Goal: Task Accomplishment & Management: Use online tool/utility

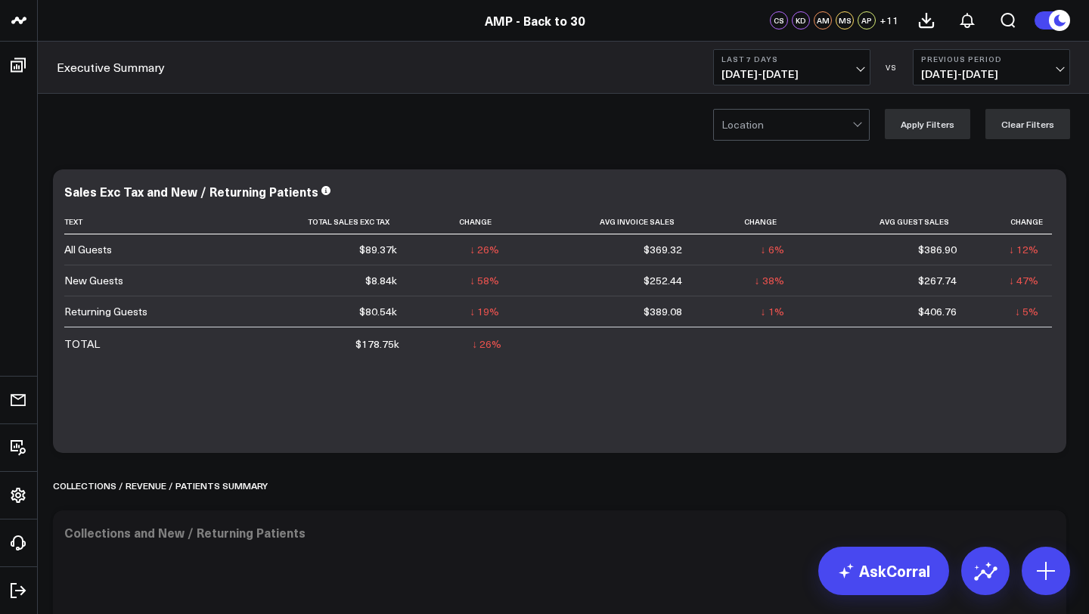
click at [824, 69] on span "[DATE] - [DATE]" at bounding box center [792, 74] width 141 height 12
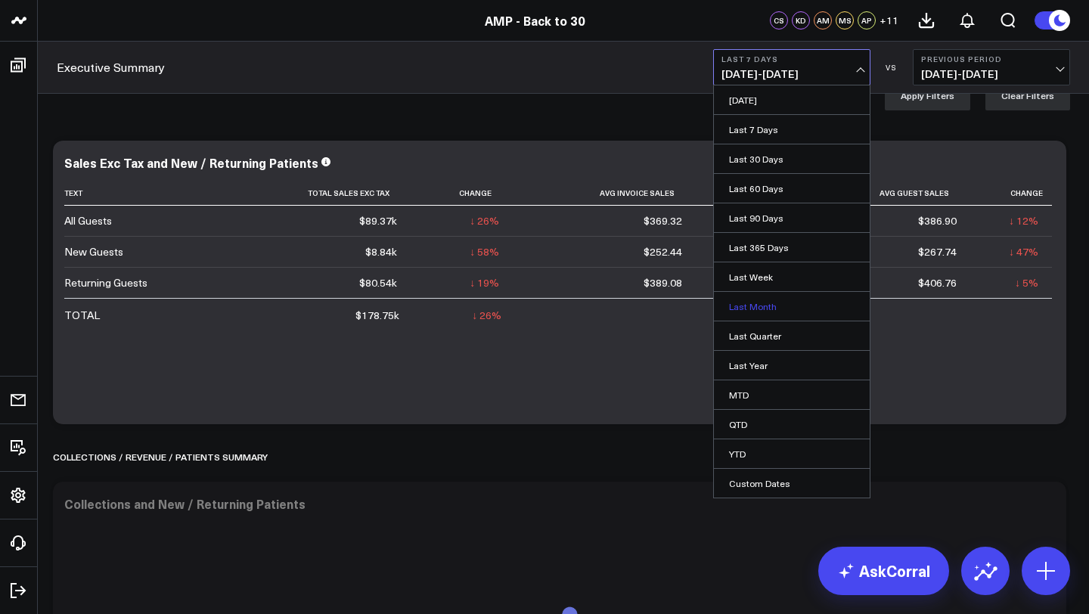
scroll to position [31, 0]
click at [804, 309] on link "Last Month" at bounding box center [792, 306] width 156 height 29
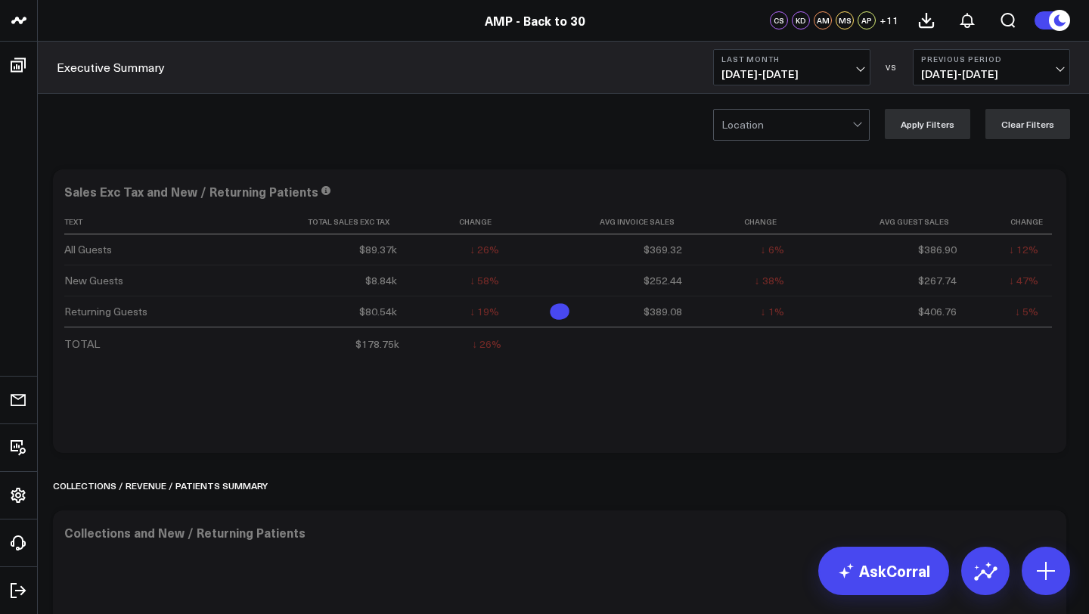
click at [848, 122] on div at bounding box center [787, 125] width 131 height 30
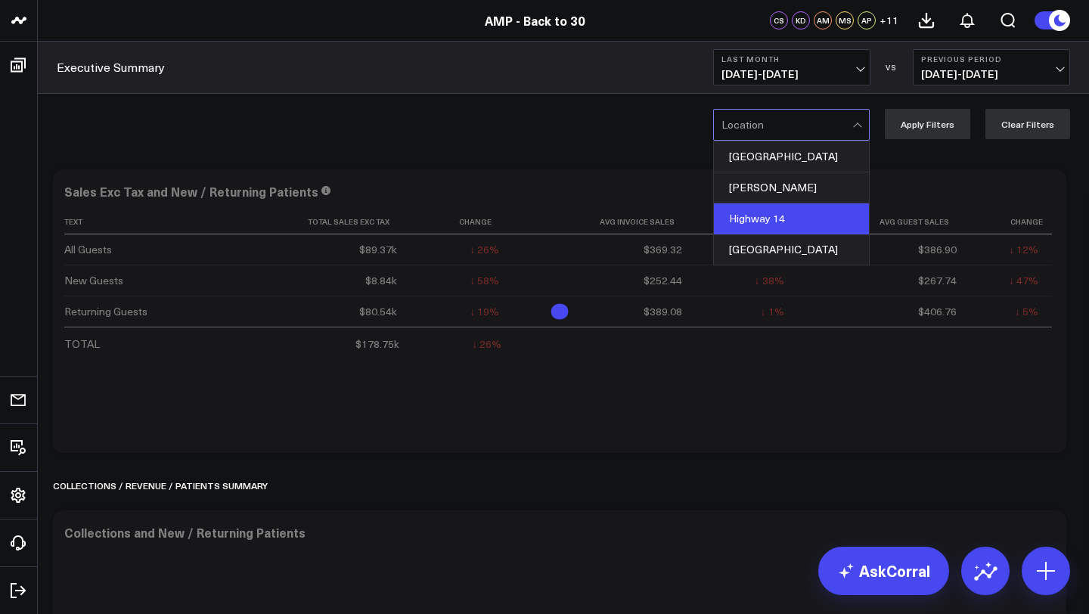
click at [836, 214] on div "Highway 14" at bounding box center [791, 218] width 155 height 31
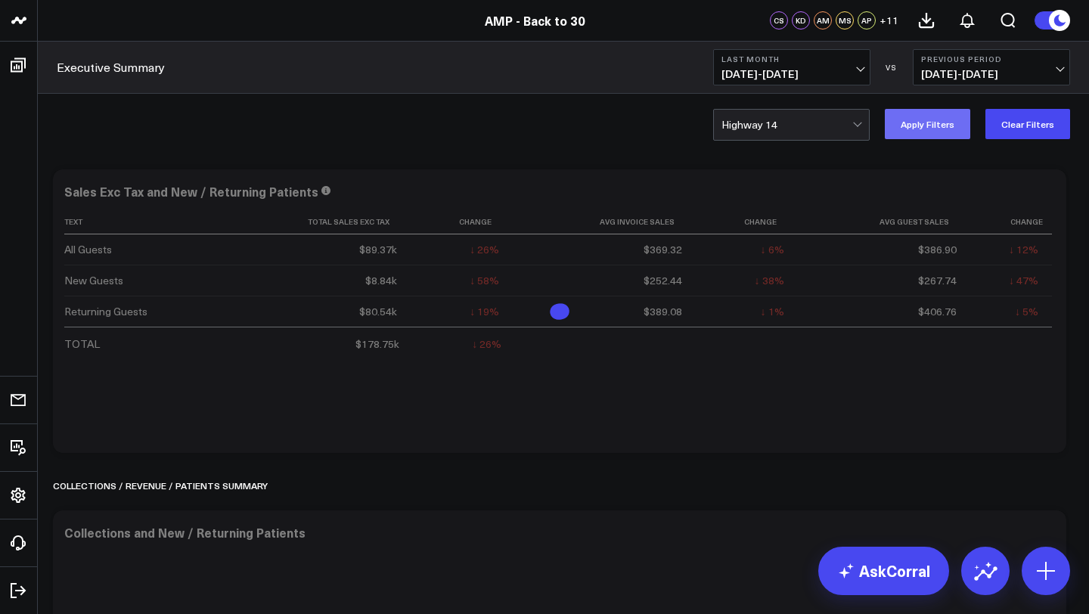
click at [940, 124] on button "Apply Filters" at bounding box center [927, 124] width 85 height 30
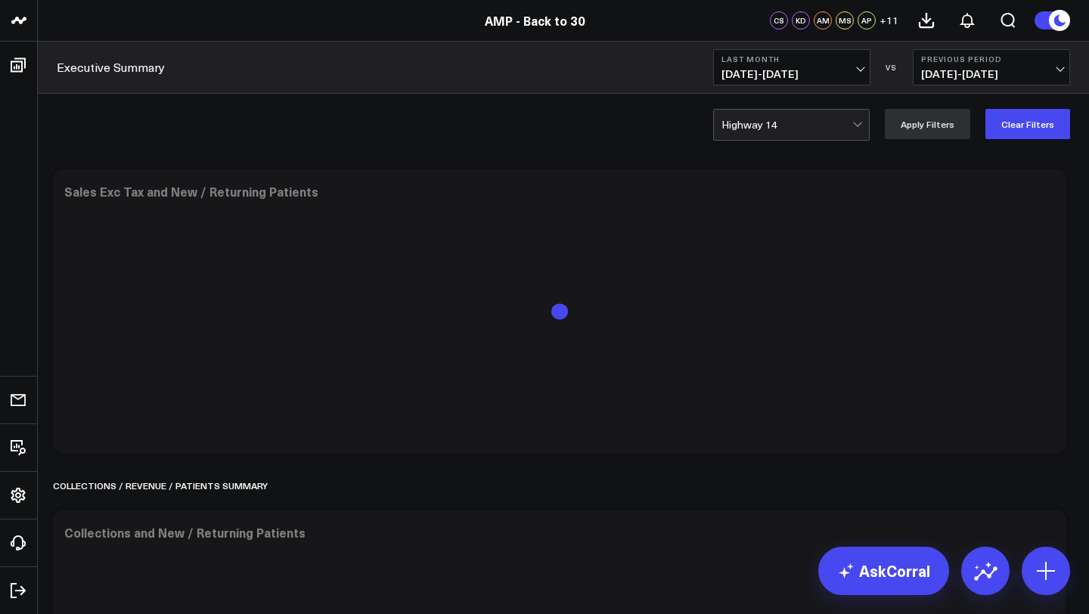
click at [540, 28] on link "AMP - Back to 30" at bounding box center [535, 20] width 101 height 17
click at [803, 75] on span "08/04/25 - 09/02/25" at bounding box center [792, 74] width 141 height 12
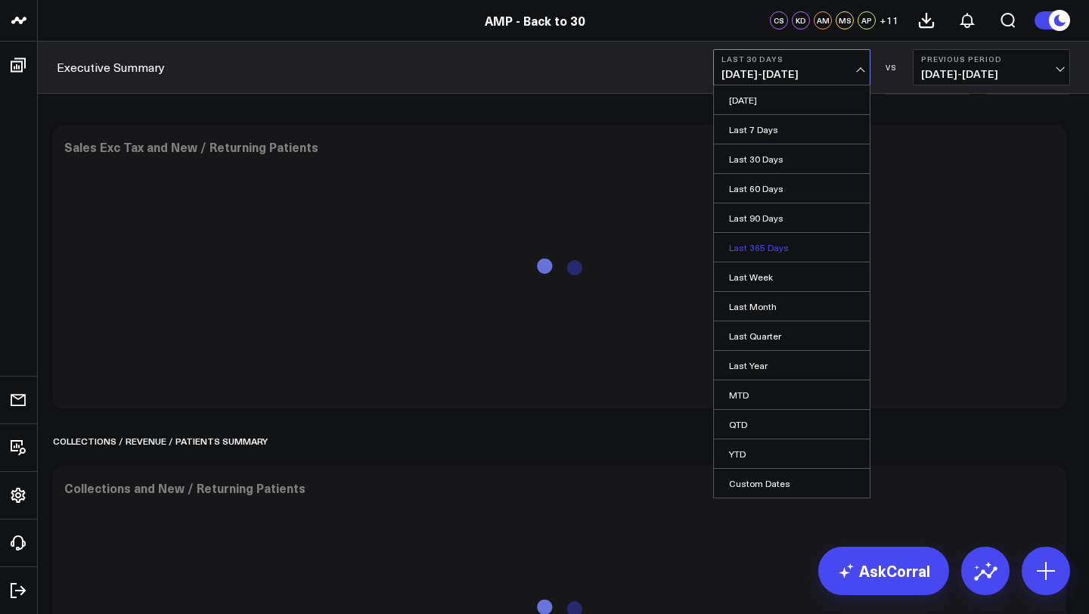
scroll to position [52, 0]
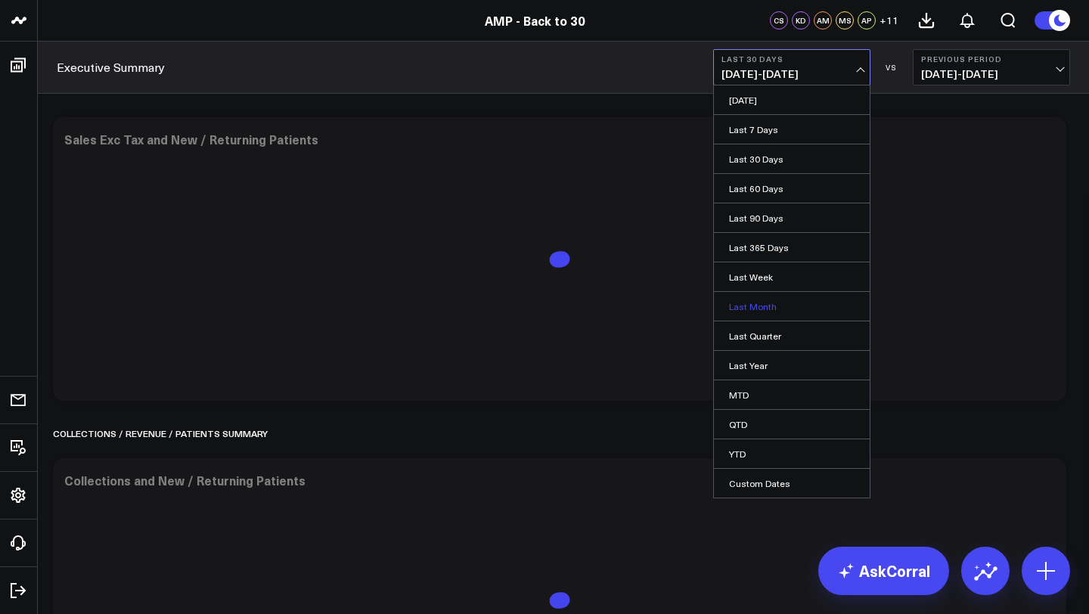
click at [762, 303] on link "Last Month" at bounding box center [792, 306] width 156 height 29
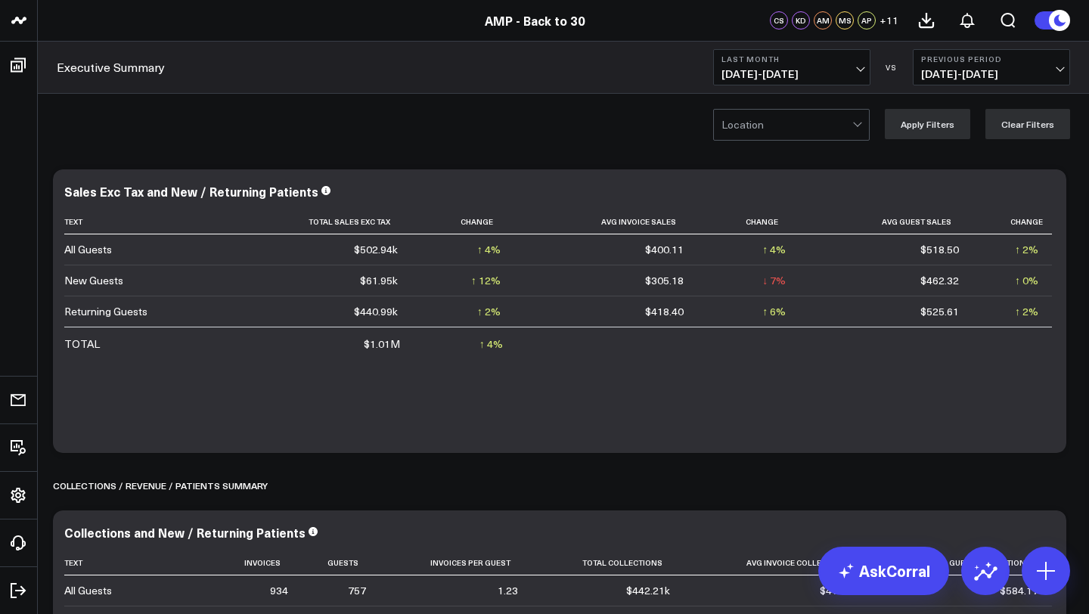
click at [853, 124] on span at bounding box center [852, 125] width 1 height 30
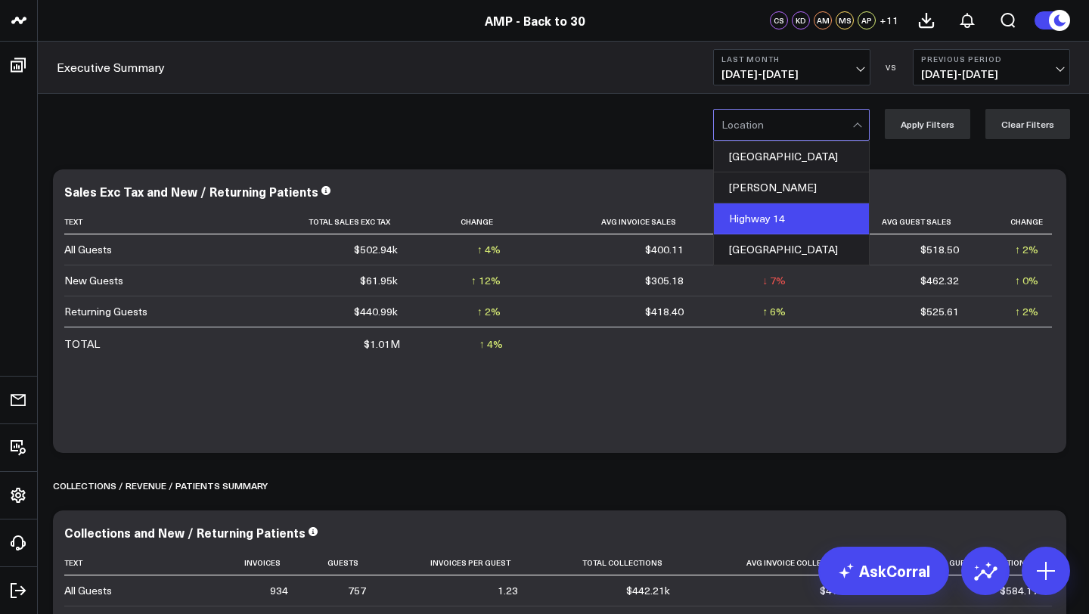
click at [826, 203] on div "Highway 14" at bounding box center [791, 218] width 155 height 31
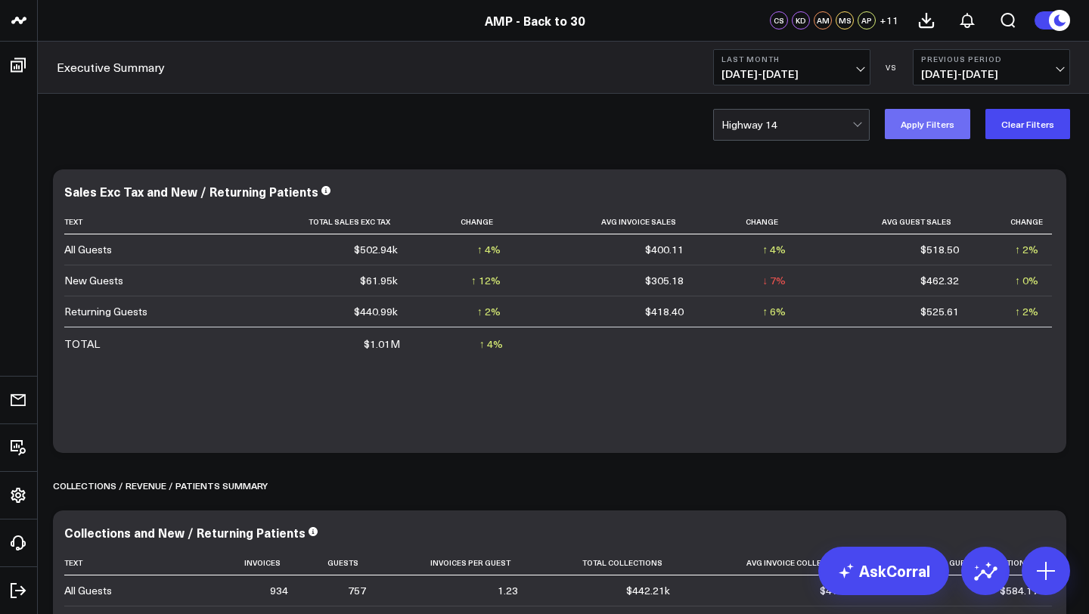
click at [927, 130] on button "Apply Filters" at bounding box center [927, 124] width 85 height 30
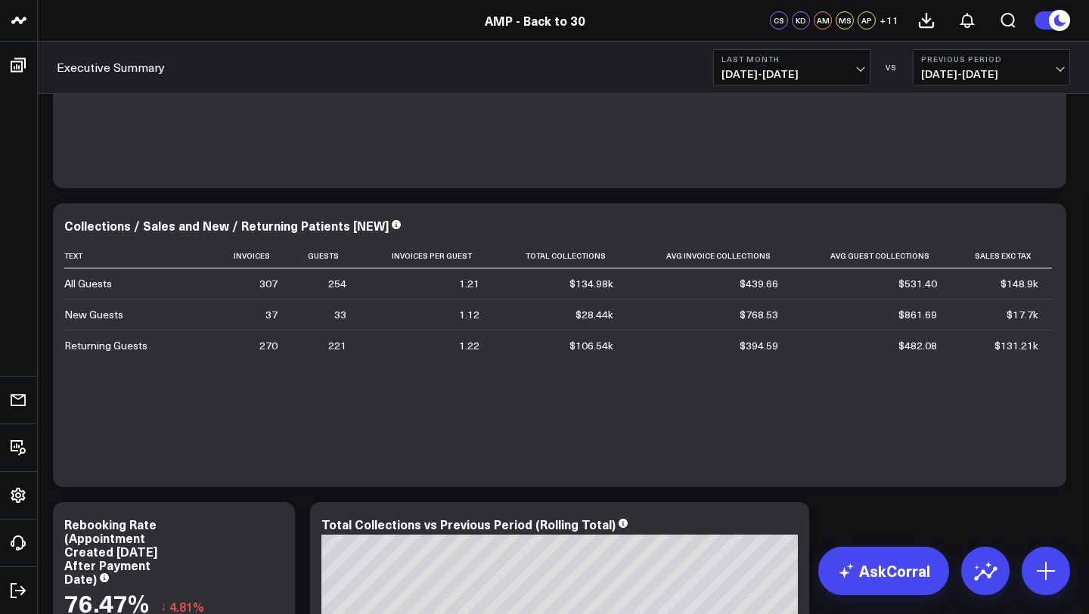
scroll to position [576, 0]
